Goal: Transaction & Acquisition: Purchase product/service

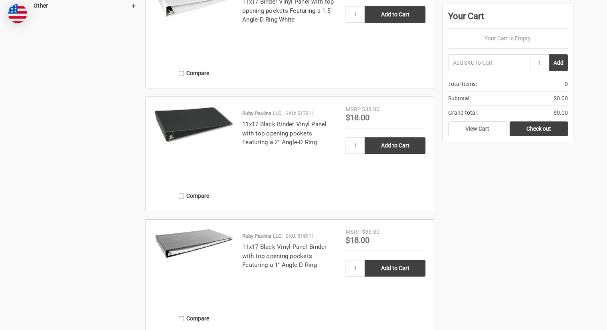
scroll to position [1087, 0]
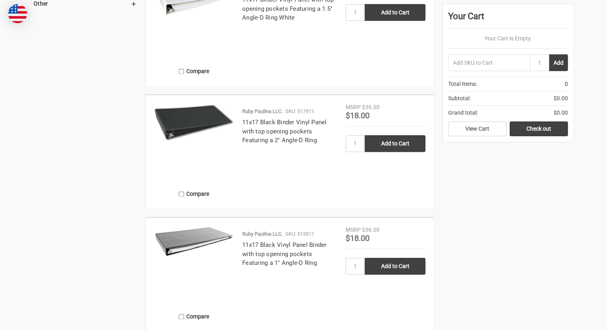
click at [203, 116] on img at bounding box center [194, 122] width 80 height 39
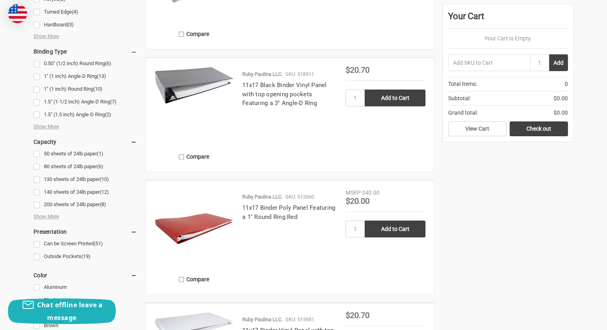
scroll to position [507, 0]
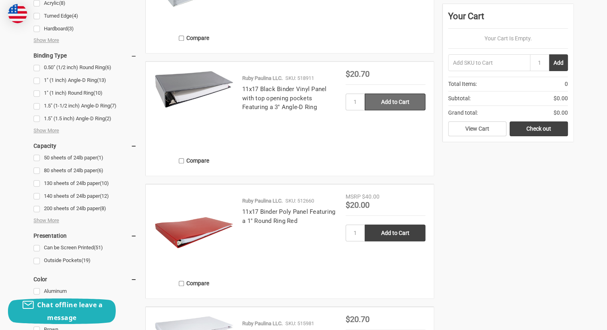
click at [389, 98] on input "Add to Cart" at bounding box center [395, 101] width 61 height 17
type input "Add to Cart"
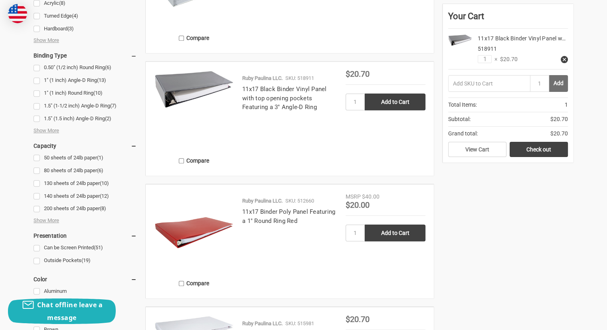
click at [557, 80] on button "Add" at bounding box center [558, 83] width 19 height 17
click at [455, 80] on input "text" at bounding box center [489, 83] width 82 height 17
type input "518911"
click at [558, 81] on button "Add" at bounding box center [558, 83] width 19 height 17
click at [492, 148] on link "View Cart" at bounding box center [477, 149] width 58 height 15
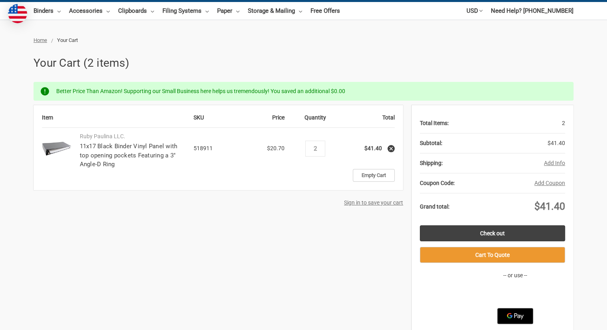
scroll to position [75, 0]
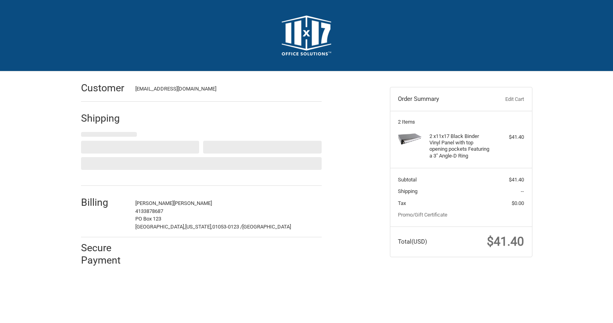
select select "US"
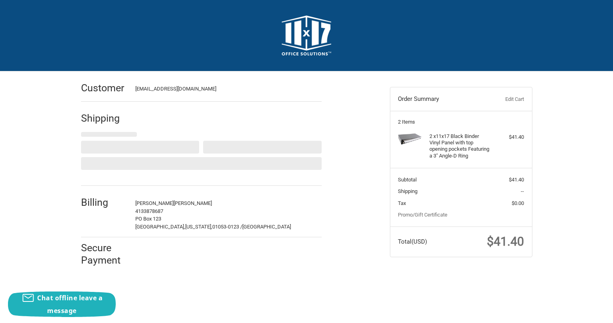
select select "MA"
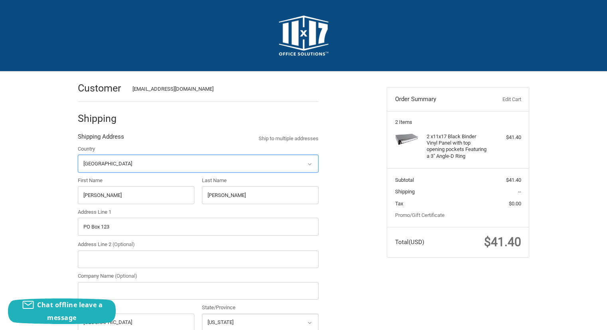
radio input "true"
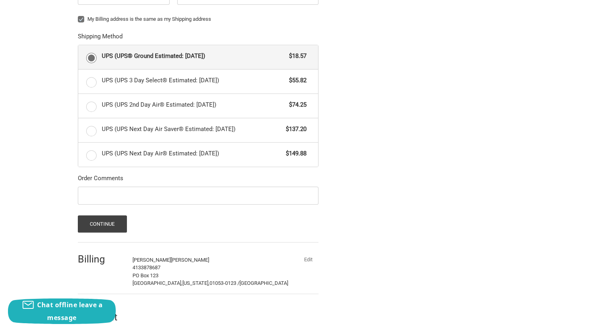
scroll to position [359, 0]
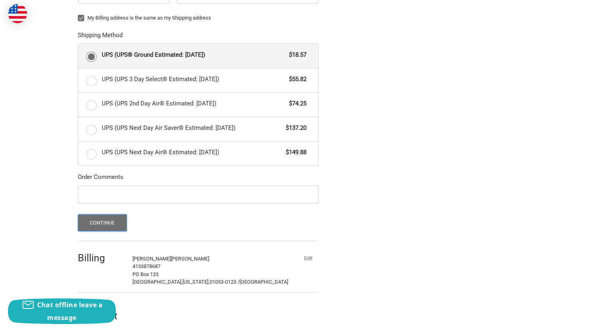
click at [110, 218] on button "Continue" at bounding box center [102, 222] width 49 height 17
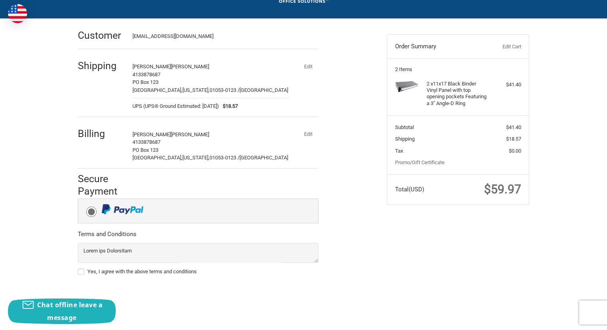
scroll to position [59, 0]
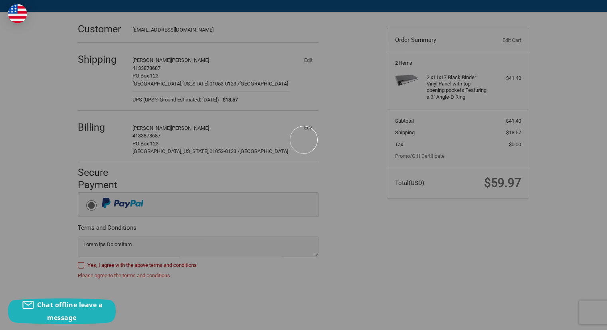
click at [79, 266] on div at bounding box center [303, 139] width 607 height 397
click at [84, 264] on div at bounding box center [303, 139] width 607 height 397
click at [83, 264] on div at bounding box center [303, 139] width 607 height 397
click at [82, 263] on div at bounding box center [303, 139] width 607 height 397
click at [383, 249] on div at bounding box center [303, 139] width 607 height 397
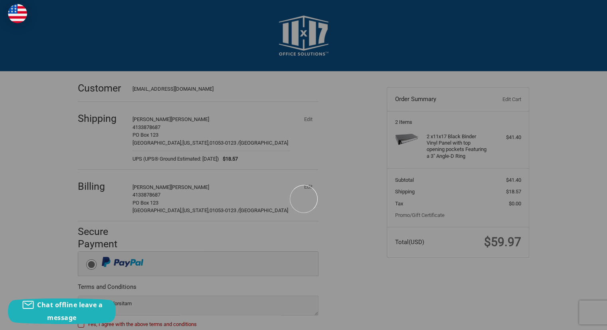
scroll to position [67, 0]
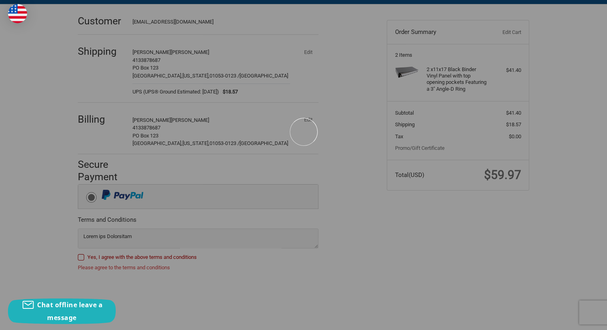
click at [81, 255] on div at bounding box center [303, 131] width 607 height 397
click at [80, 253] on div at bounding box center [303, 131] width 607 height 397
drag, startPoint x: 87, startPoint y: 230, endPoint x: 87, endPoint y: 223, distance: 7.2
click at [87, 229] on div at bounding box center [303, 131] width 607 height 397
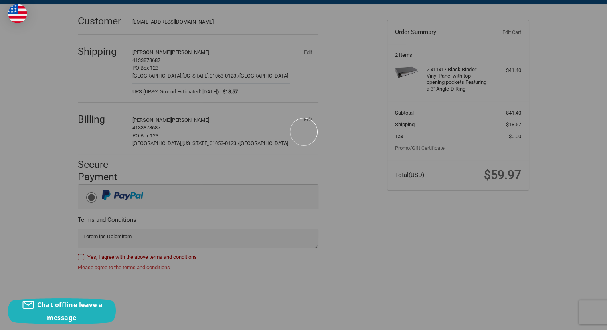
click at [81, 259] on div at bounding box center [303, 131] width 607 height 397
click at [158, 165] on div at bounding box center [303, 131] width 607 height 397
click at [196, 292] on div at bounding box center [303, 131] width 607 height 397
click at [83, 255] on div at bounding box center [303, 131] width 607 height 397
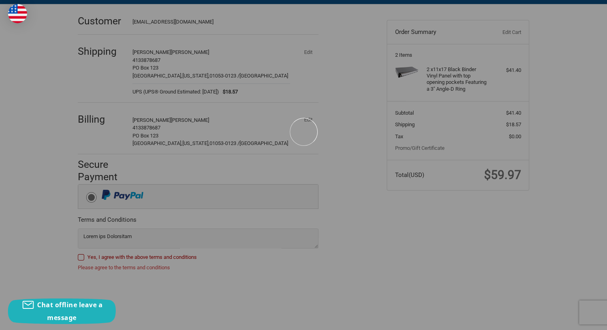
click at [82, 255] on div at bounding box center [303, 131] width 607 height 397
drag, startPoint x: 81, startPoint y: 254, endPoint x: 85, endPoint y: 241, distance: 13.2
click at [81, 253] on div at bounding box center [303, 131] width 607 height 397
click at [102, 230] on div at bounding box center [303, 131] width 607 height 397
click at [111, 192] on div at bounding box center [303, 131] width 607 height 397
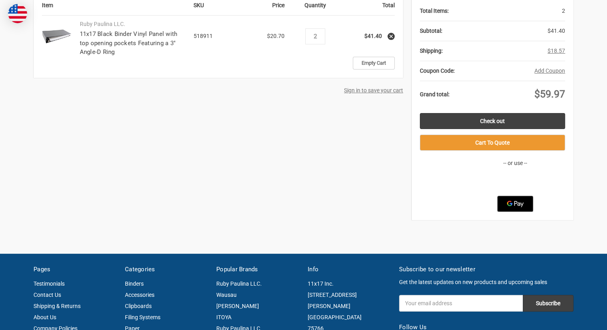
scroll to position [175, 0]
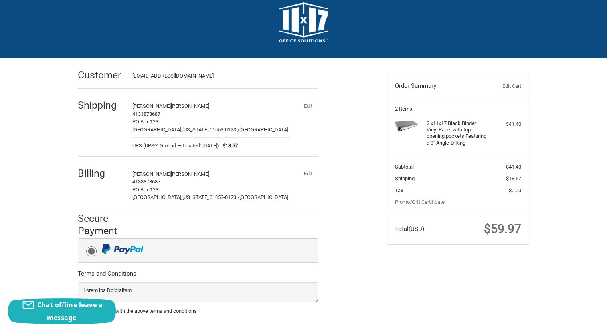
scroll to position [51, 0]
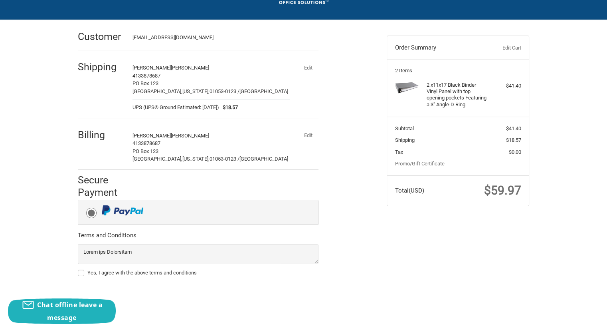
click at [79, 272] on label "Yes, I agree with the above terms and conditions" at bounding box center [198, 272] width 241 height 6
click at [78, 269] on input "Yes, I agree with the above terms and conditions" at bounding box center [78, 268] width 0 height 0
checkbox input "true"
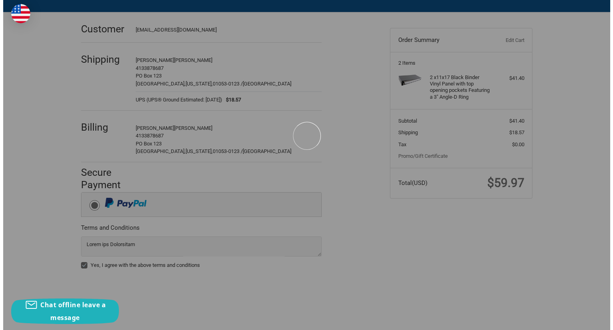
scroll to position [0, 0]
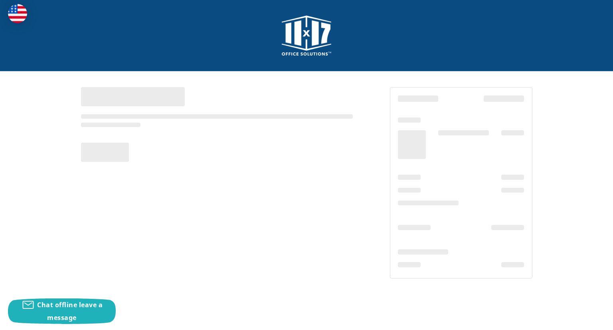
drag, startPoint x: 612, startPoint y: 125, endPoint x: 612, endPoint y: 34, distance: 90.6
click at [612, 34] on html "Checkout Send us a message! We're not around, but we'd love to chat another tim…" at bounding box center [306, 151] width 613 height 302
